Goal: Communication & Community: Answer question/provide support

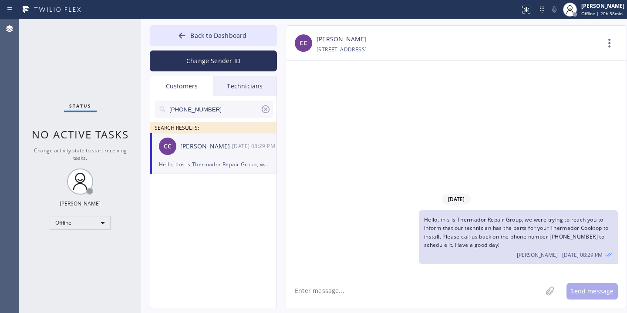
click at [264, 112] on icon at bounding box center [265, 109] width 10 height 10
click at [228, 112] on input "text" at bounding box center [220, 109] width 104 height 17
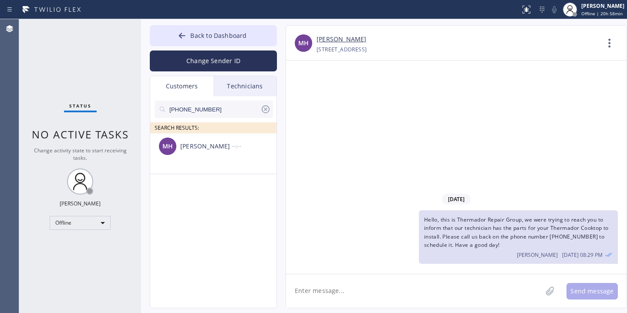
click at [224, 156] on div "MH [PERSON_NAME] --:--" at bounding box center [213, 146] width 127 height 26
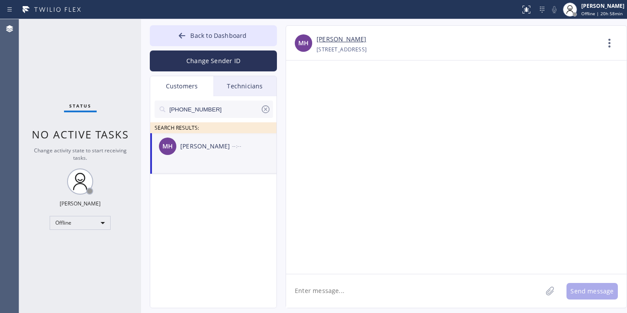
click at [358, 287] on textarea at bounding box center [414, 291] width 256 height 34
paste textarea "GE Monogram Appliance Repair"
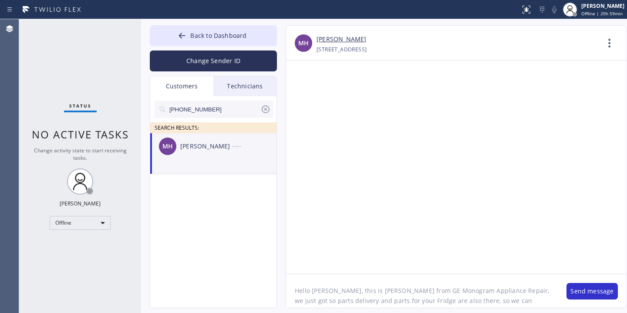
scroll to position [7, 0]
paste textarea "[PHONE_NUMBER]"
click at [381, 273] on div at bounding box center [456, 166] width 340 height 213
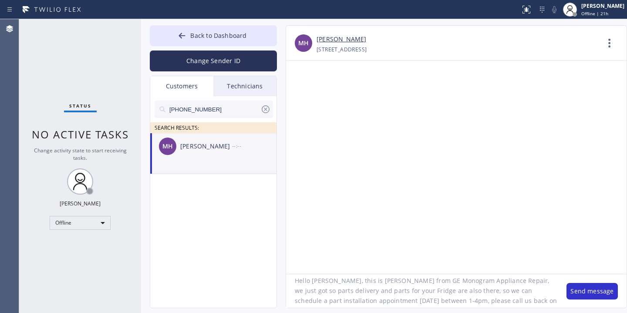
click at [517, 281] on textarea "Hello [PERSON_NAME], this is [PERSON_NAME] from GE Monogram Appliance Repair, w…" at bounding box center [422, 291] width 272 height 34
click at [517, 282] on textarea "Hello [PERSON_NAME], this is [PERSON_NAME] from GE Monogram Appliance Repair, w…" at bounding box center [422, 291] width 272 height 34
click at [432, 283] on textarea "Hello [PERSON_NAME], this is [PERSON_NAME] from GE Monogram Appliance Repair, w…" at bounding box center [422, 291] width 272 height 34
drag, startPoint x: 406, startPoint y: 283, endPoint x: 432, endPoint y: 282, distance: 26.6
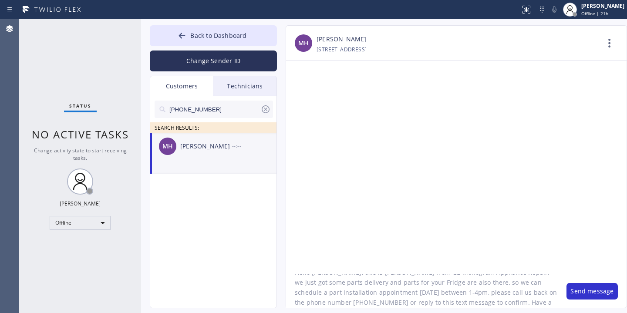
click at [432, 282] on textarea "Hello [PERSON_NAME], this is [PERSON_NAME] from GE Monogram Appliance Repair, w…" at bounding box center [422, 291] width 272 height 34
click at [432, 286] on textarea "Hello [PERSON_NAME], this is [PERSON_NAME] from GE Monogram Appliance Repair, w…" at bounding box center [422, 291] width 272 height 34
type textarea "Hello [PERSON_NAME], this is [PERSON_NAME] from GE Monogram Appliance Repair, w…"
click at [578, 292] on button "Send message" at bounding box center [591, 291] width 51 height 17
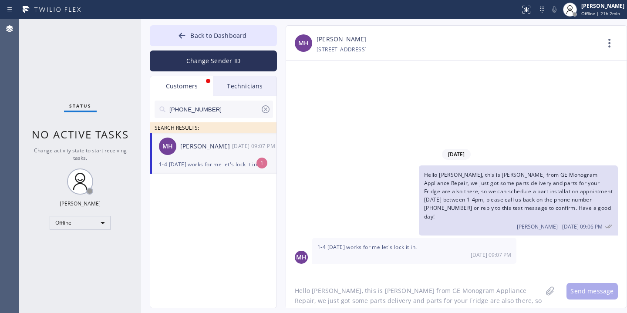
click at [373, 282] on textarea "Hello [PERSON_NAME], this is [PERSON_NAME] from GE Monogram Appliance Repair, w…" at bounding box center [414, 291] width 256 height 34
click at [363, 283] on textarea "Hello [PERSON_NAME], this is [PERSON_NAME] from GE Monogram Appliance Repair, w…" at bounding box center [414, 291] width 256 height 34
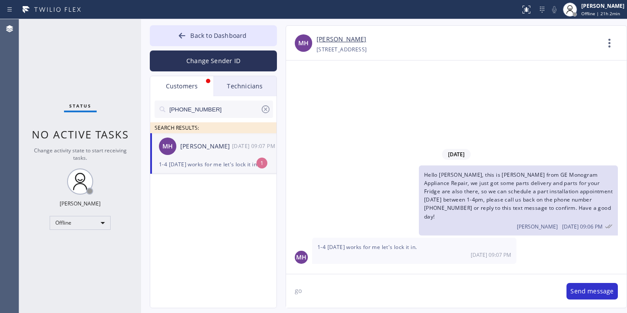
type textarea "g"
type textarea "Great, so we are set for [DATE] 1-4pm, technician will call 30 minutes prior hi…"
